Goal: Transaction & Acquisition: Purchase product/service

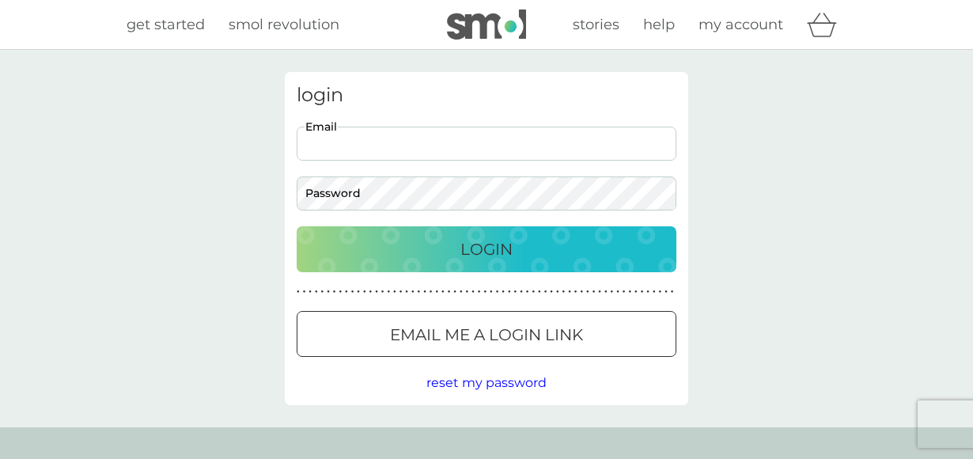
click at [371, 144] on input "Email" at bounding box center [487, 144] width 380 height 34
type input "[EMAIL_ADDRESS][DOMAIN_NAME]"
click at [486, 245] on p "Login" at bounding box center [486, 248] width 52 height 25
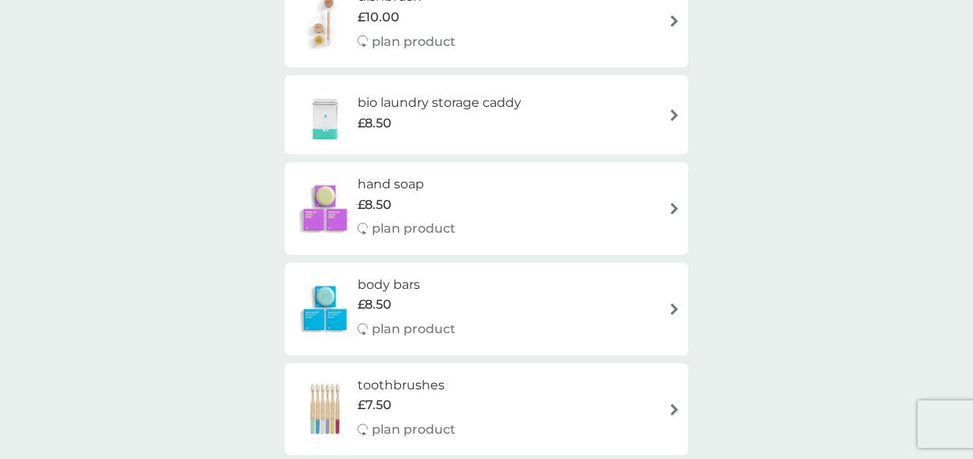
scroll to position [1322, 0]
click at [676, 202] on img at bounding box center [674, 208] width 12 height 12
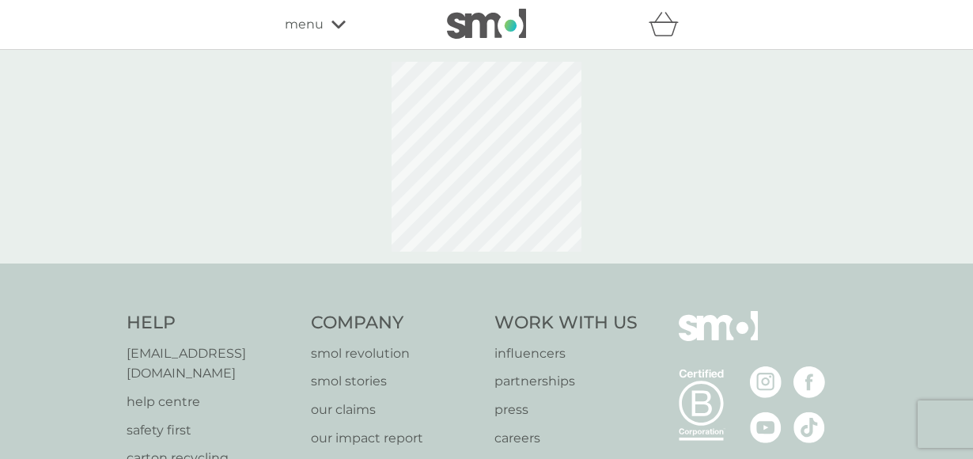
select select "91"
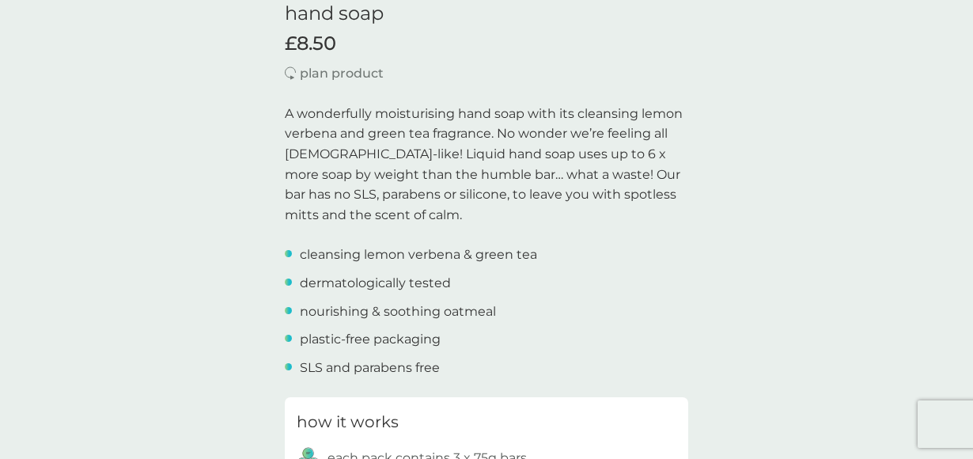
scroll to position [421, 0]
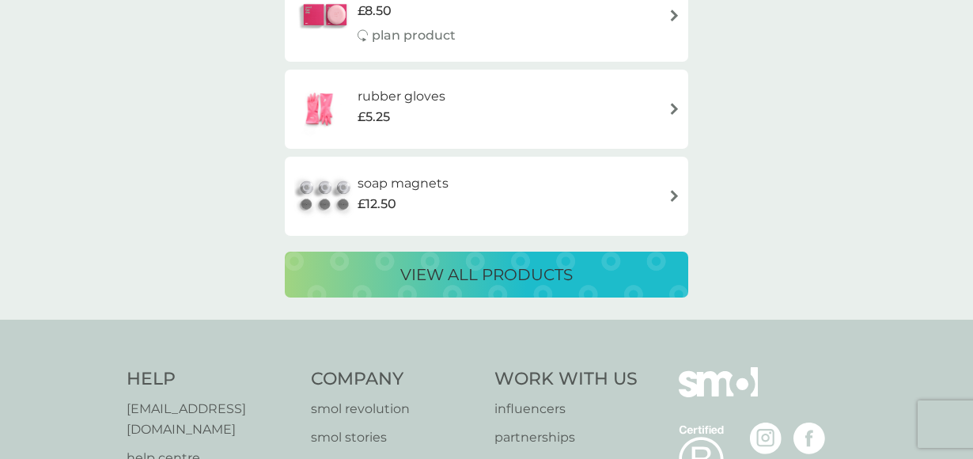
scroll to position [2206, 0]
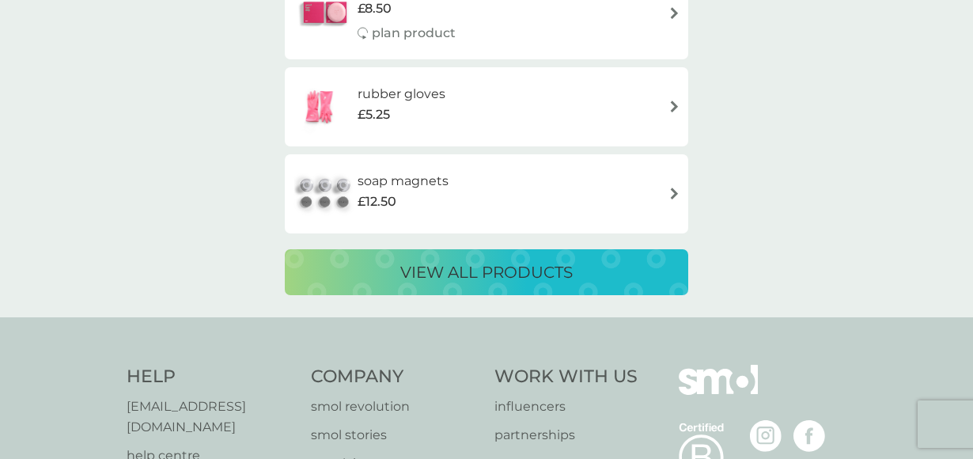
click at [675, 187] on img at bounding box center [674, 193] width 12 height 12
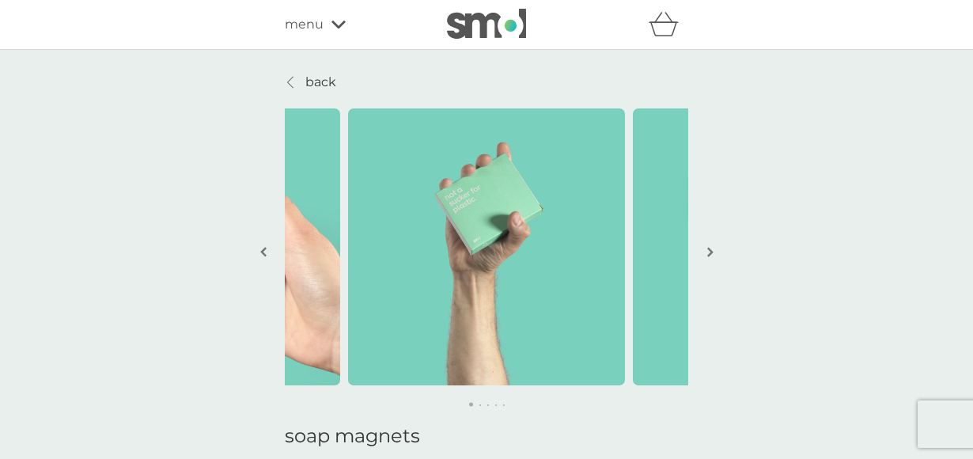
click at [314, 78] on p "back" at bounding box center [320, 82] width 31 height 21
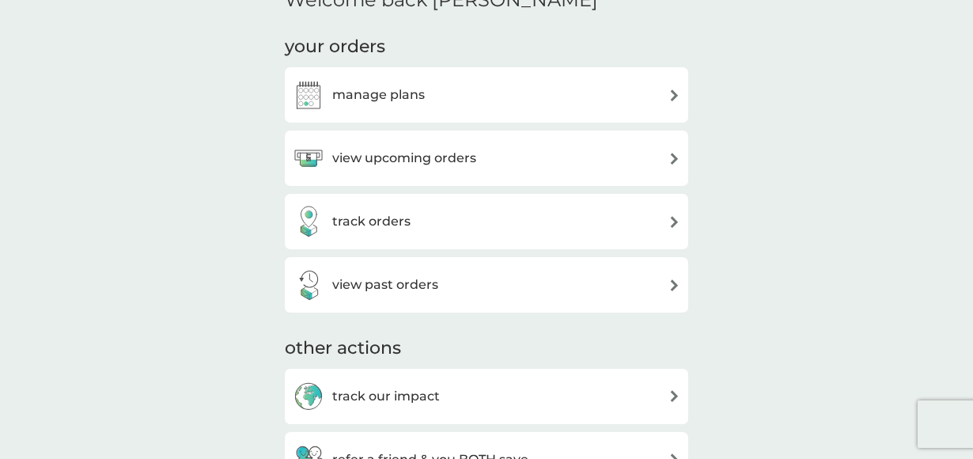
scroll to position [409, 0]
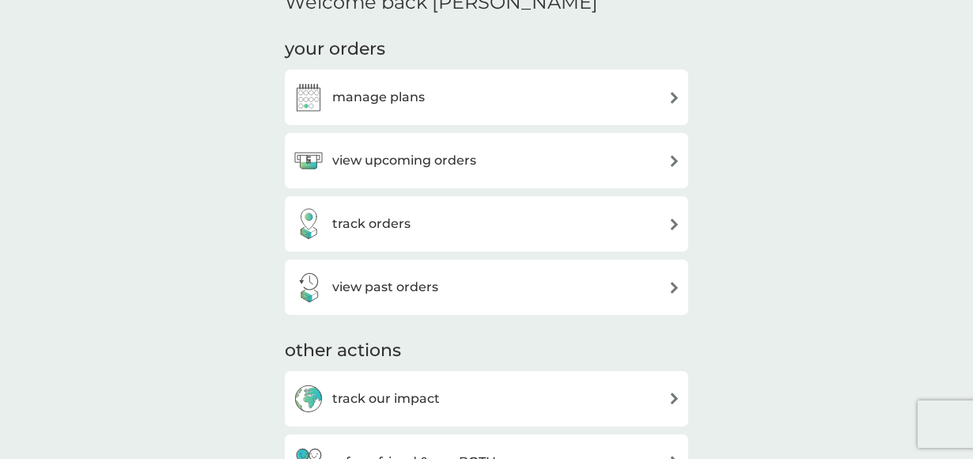
click at [673, 92] on img at bounding box center [674, 98] width 12 height 12
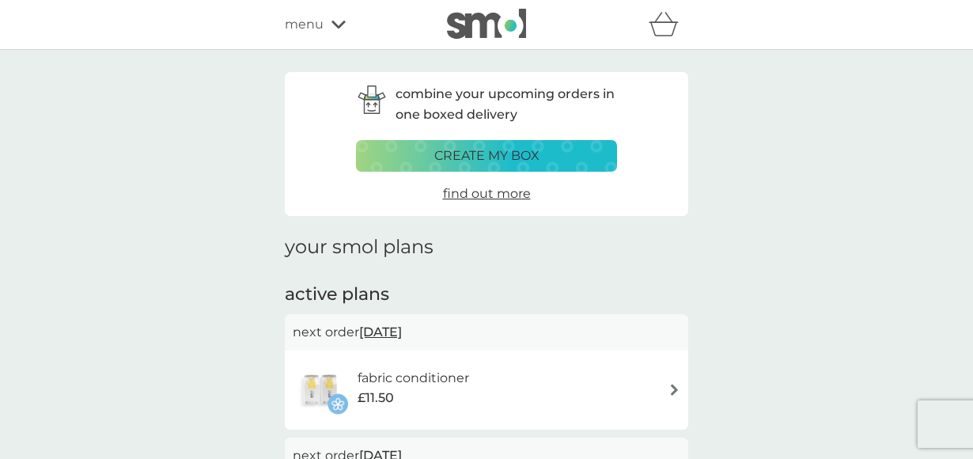
click at [493, 24] on img at bounding box center [486, 24] width 79 height 30
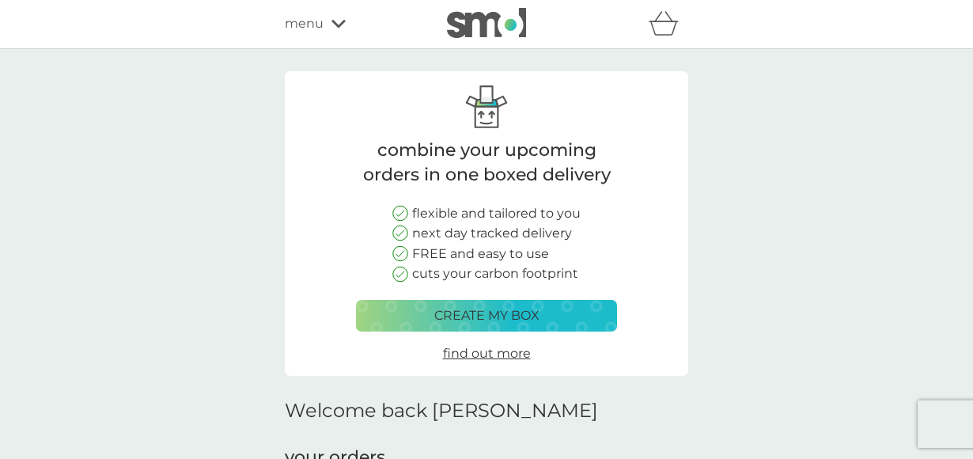
click at [502, 28] on img at bounding box center [486, 23] width 79 height 30
click at [312, 24] on span "menu" at bounding box center [304, 24] width 39 height 21
